Goal: Information Seeking & Learning: Learn about a topic

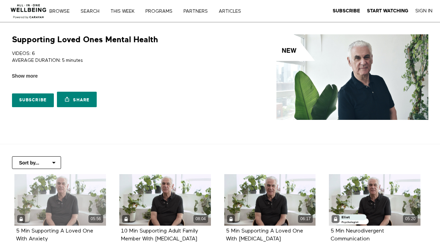
click at [62, 194] on div "05:56" at bounding box center [60, 199] width 92 height 51
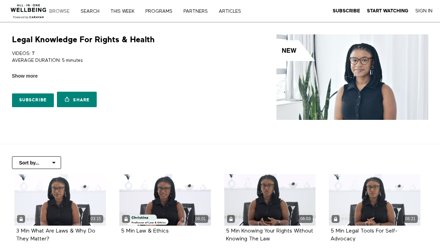
click at [61, 10] on link "Browse" at bounding box center [62, 11] width 30 height 5
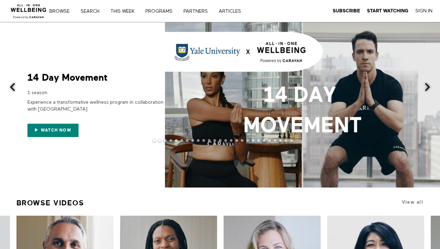
click at [427, 85] on span at bounding box center [427, 87] width 9 height 9
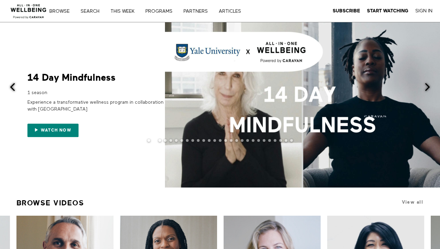
click at [427, 85] on span at bounding box center [427, 87] width 9 height 9
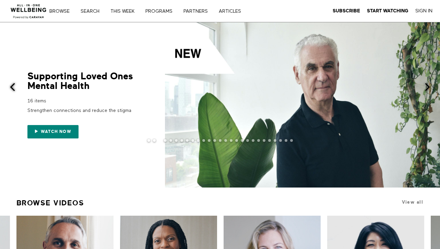
click at [323, 88] on span at bounding box center [302, 104] width 275 height 165
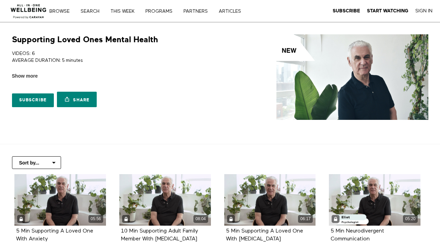
click at [137, 36] on h1 "Supporting Loved Ones Mental Health" at bounding box center [85, 39] width 146 height 11
click at [22, 74] on span "Show more" at bounding box center [25, 75] width 26 height 7
click at [0, 0] on input "Show more Show less" at bounding box center [0, 0] width 0 height 0
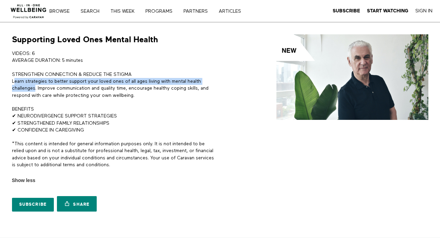
drag, startPoint x: 35, startPoint y: 89, endPoint x: 15, endPoint y: 81, distance: 22.2
click at [15, 81] on p "STRENGTHEN CONNECTION & REDUCE THE STIGMA Learn strategies to better support yo…" at bounding box center [115, 85] width 206 height 28
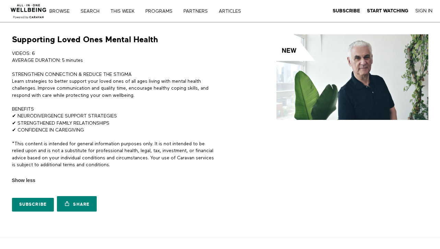
click at [37, 89] on p "STRENGTHEN CONNECTION & REDUCE THE STIGMA Learn strategies to better support yo…" at bounding box center [115, 85] width 206 height 28
click at [33, 88] on p "STRENGTHEN CONNECTION & REDUCE THE STIGMA Learn strategies to better support yo…" at bounding box center [115, 85] width 206 height 28
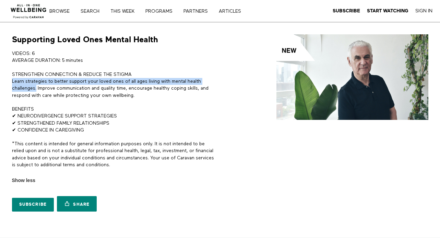
drag, startPoint x: 36, startPoint y: 88, endPoint x: 12, endPoint y: 81, distance: 25.1
click at [12, 81] on p "STRENGTHEN CONNECTION & REDUCE THE STIGMA Learn strategies to better support yo…" at bounding box center [115, 85] width 206 height 28
copy p "Learn strategies to better support your loved ones of all ages living with ment…"
